Goal: Information Seeking & Learning: Learn about a topic

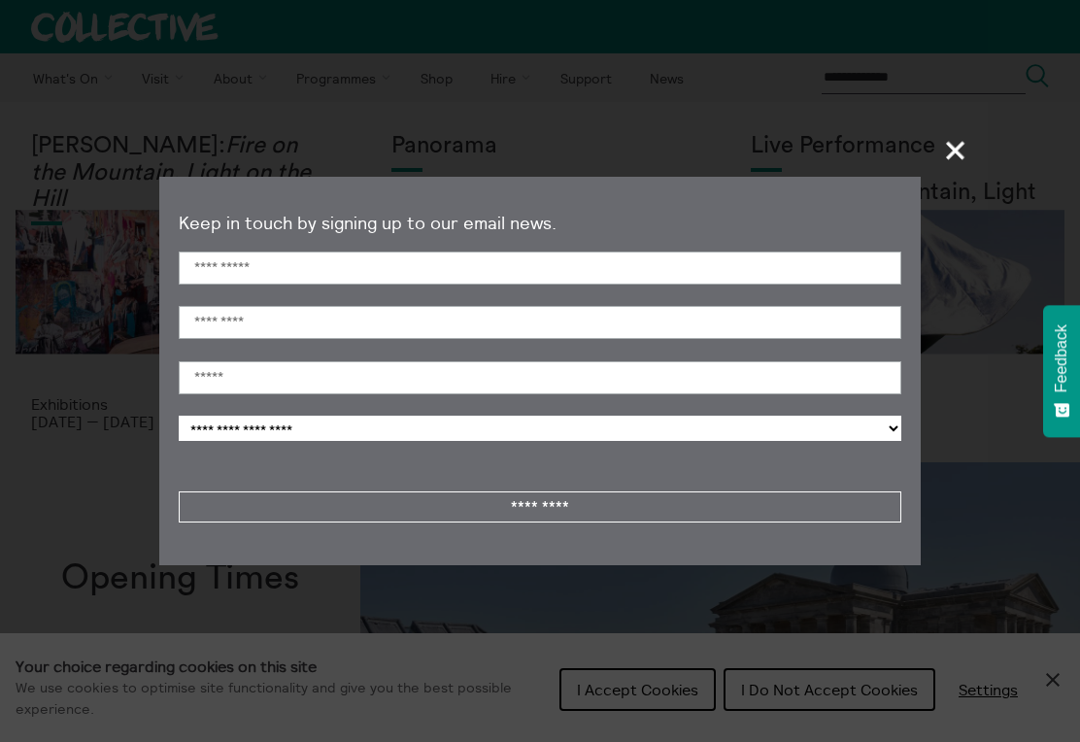
click at [928, 136] on span "+" at bounding box center [956, 149] width 57 height 57
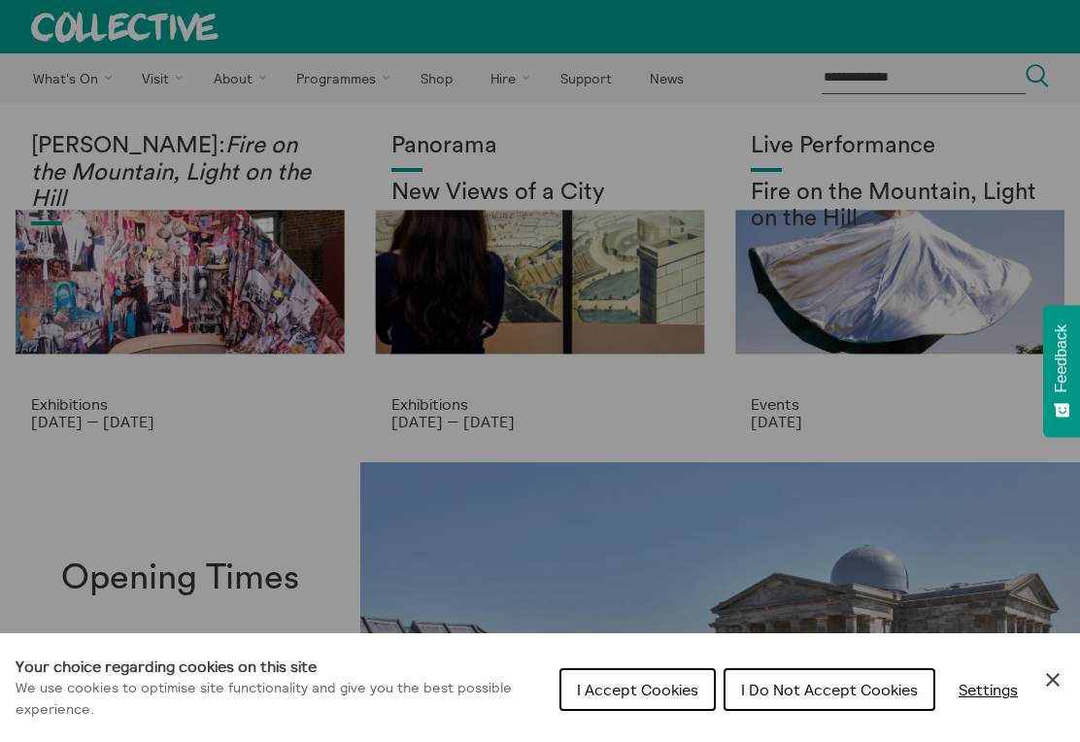
click at [626, 672] on button "I Accept Cookies" at bounding box center [638, 689] width 156 height 43
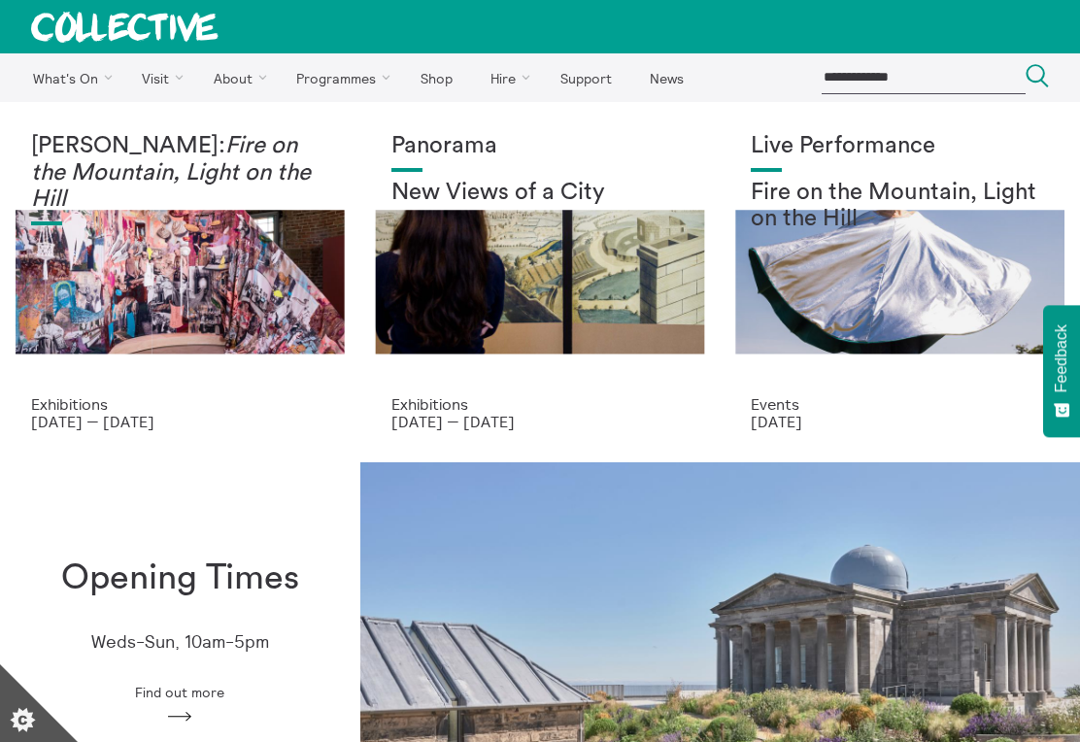
click at [0, 0] on link "Photography" at bounding box center [0, 0] width 0 height 0
click at [0, 0] on link "[GEOGRAPHIC_DATA]" at bounding box center [0, 0] width 0 height 0
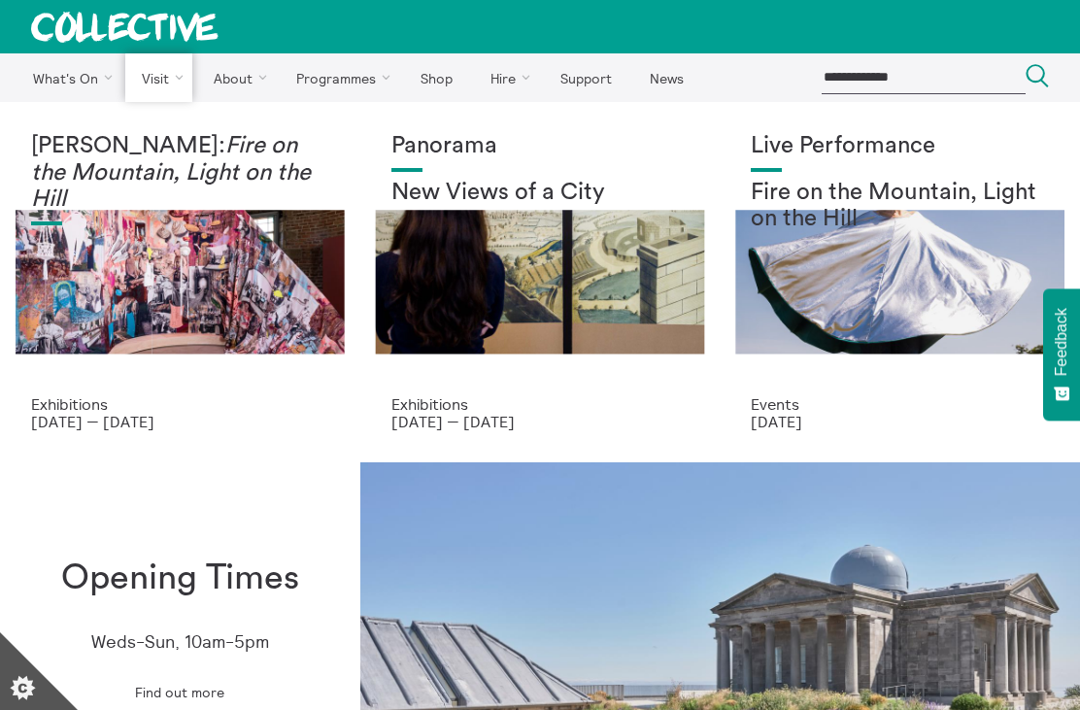
click at [0, 0] on link "Kiosk" at bounding box center [0, 0] width 0 height 0
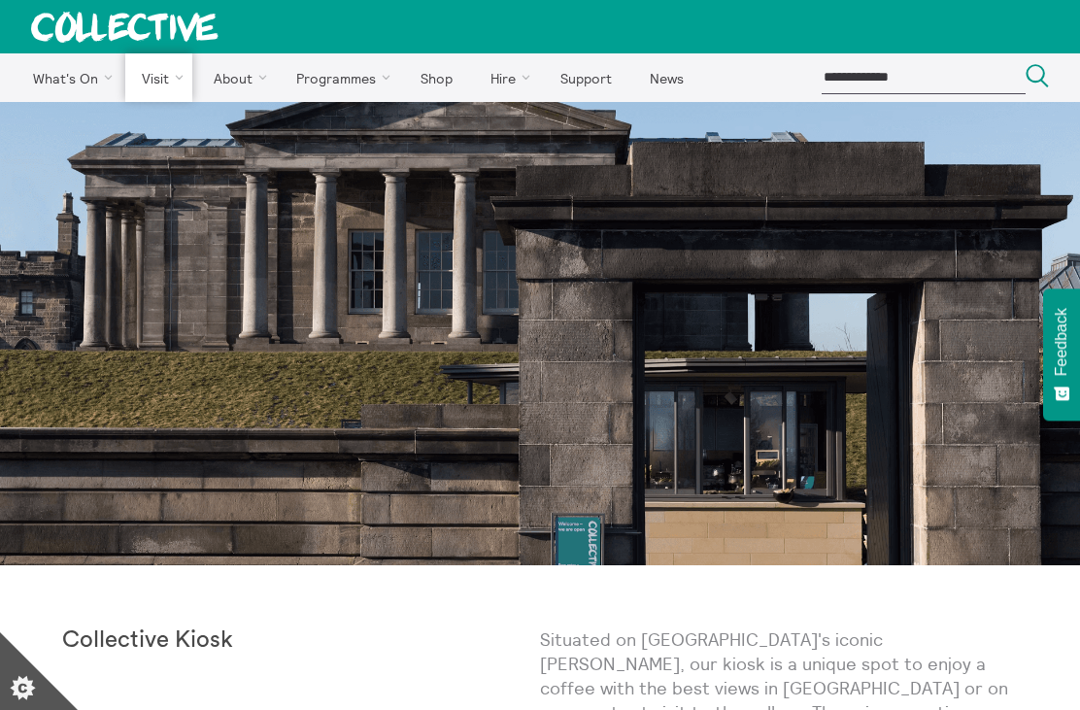
click at [0, 0] on link "[GEOGRAPHIC_DATA]" at bounding box center [0, 0] width 0 height 0
click at [0, 0] on link "Facilities" at bounding box center [0, 0] width 0 height 0
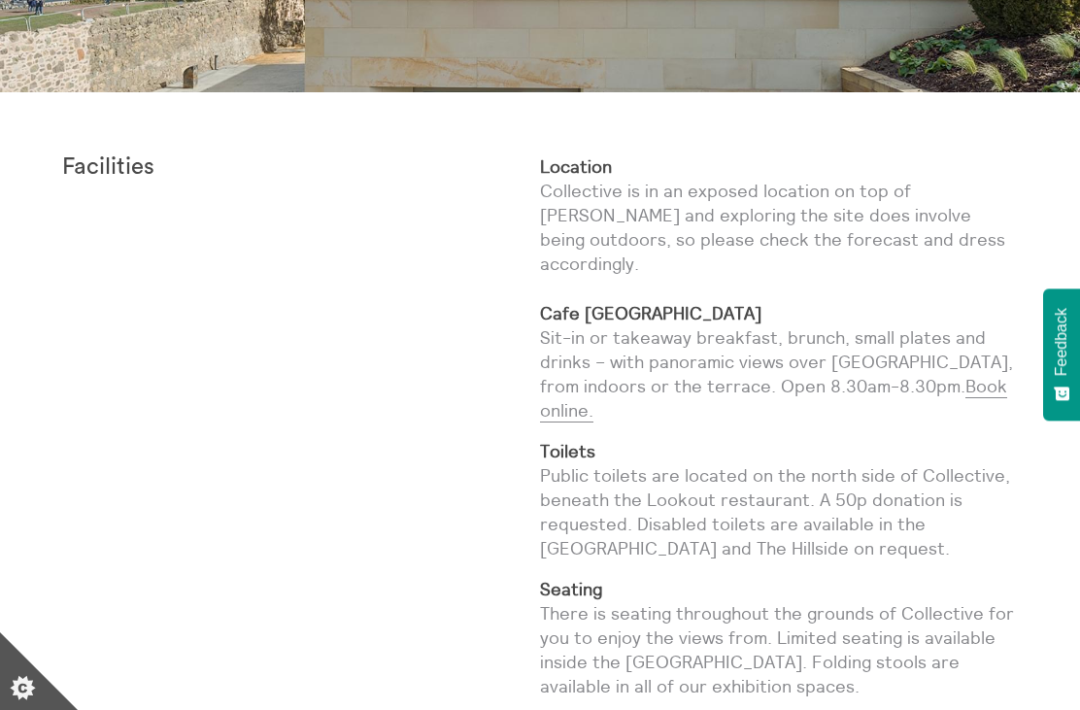
scroll to position [472, 0]
click at [615, 303] on strong "Cafe Calton" at bounding box center [651, 314] width 222 height 22
click at [660, 321] on p "Location Collective is in an exposed location on top of Calton Hill and explori…" at bounding box center [779, 289] width 478 height 269
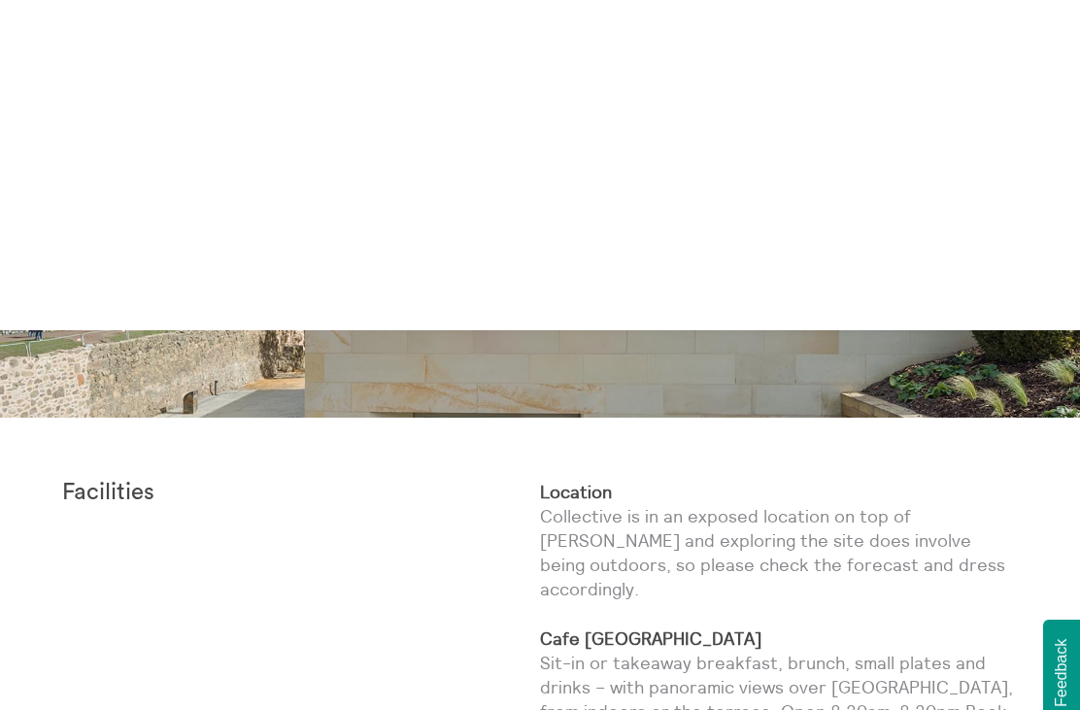
scroll to position [0, 0]
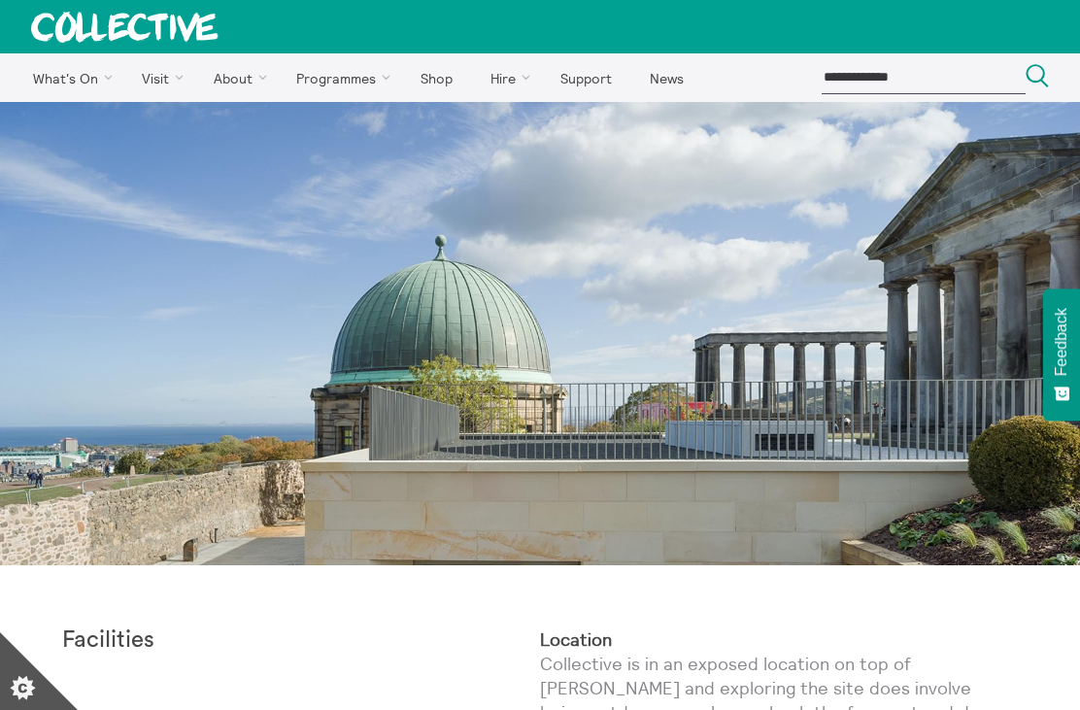
click at [434, 81] on link "Shop" at bounding box center [436, 77] width 66 height 49
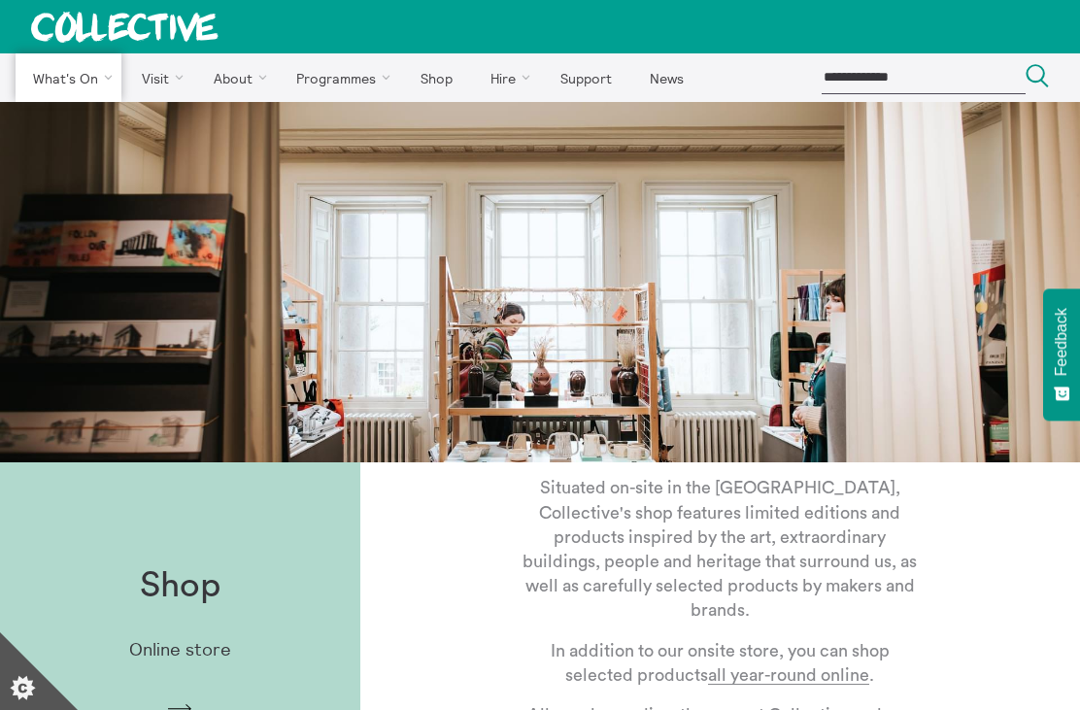
click at [0, 0] on link "Exhibitions" at bounding box center [0, 0] width 0 height 0
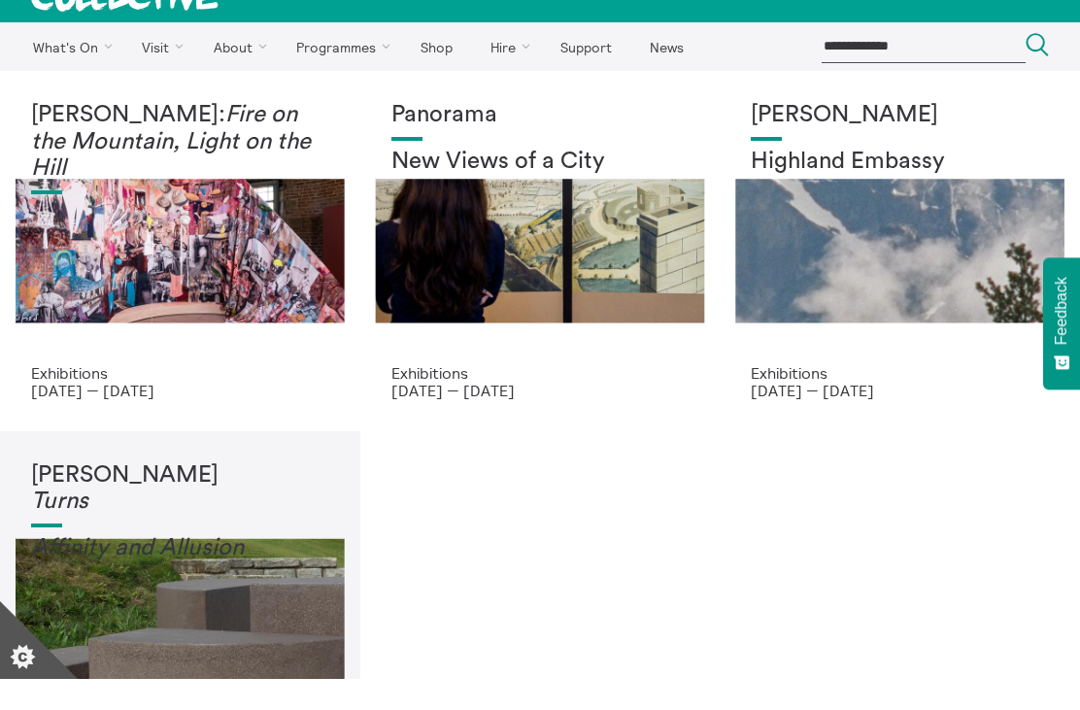
scroll to position [34, 0]
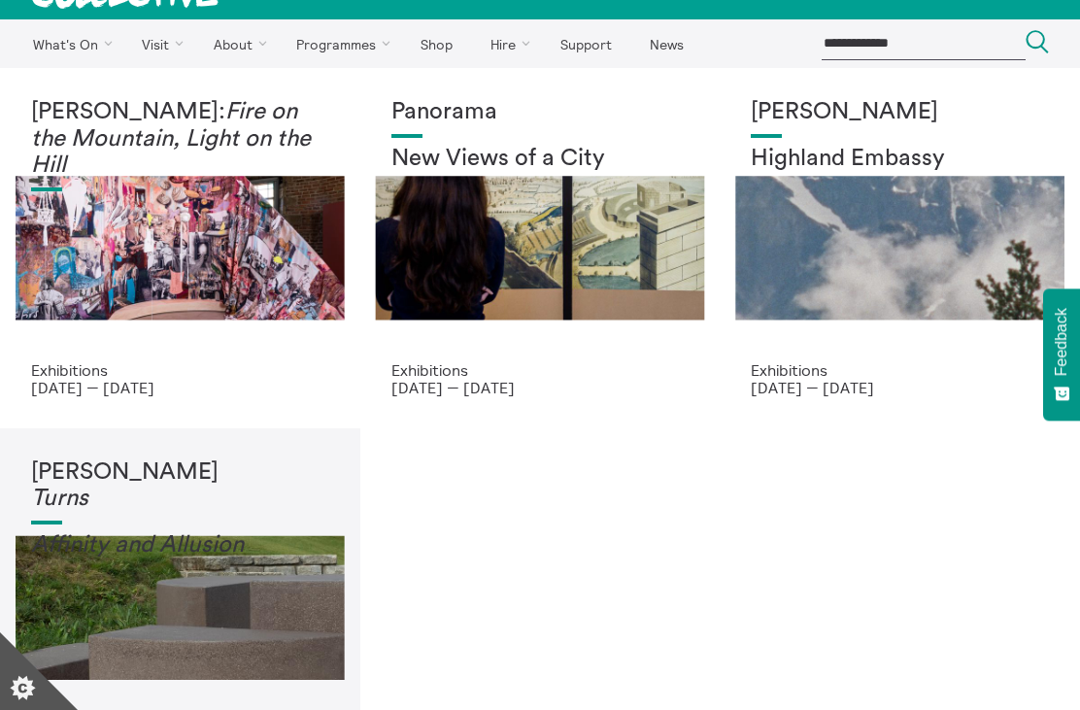
click at [665, 241] on div "Panorama New Views of a City" at bounding box center [541, 230] width 298 height 262
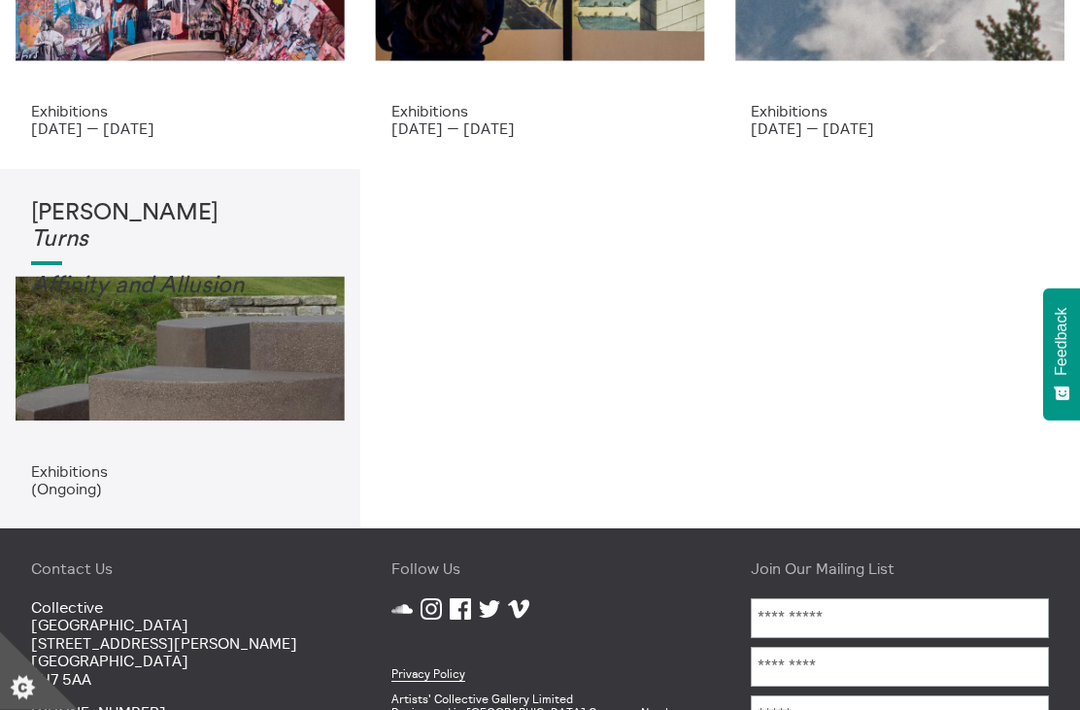
scroll to position [293, 0]
click at [268, 332] on div "Tessa Lynch Turns Affinity and Allusi on" at bounding box center [180, 331] width 298 height 262
